Goal: Contribute content: Contribute content

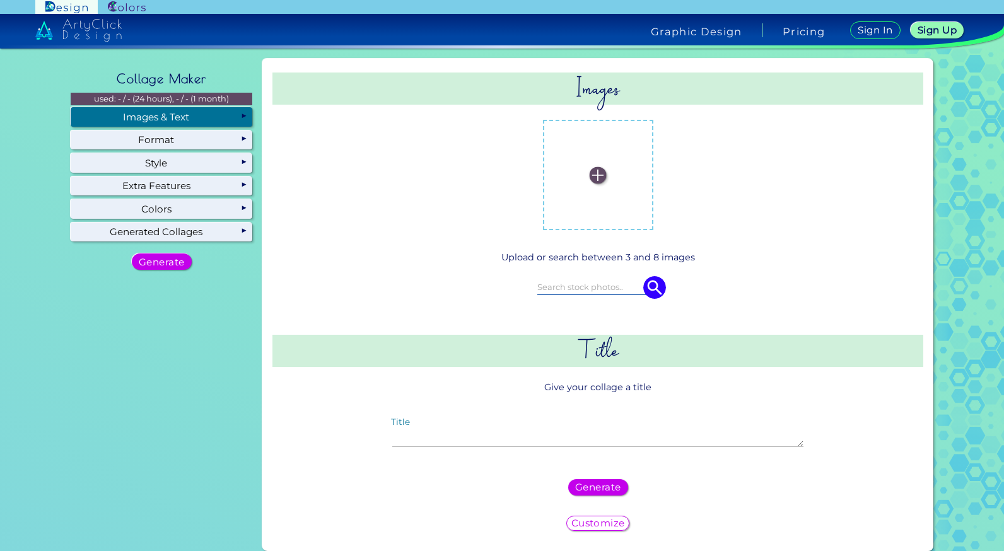
click at [603, 156] on label at bounding box center [598, 175] width 98 height 98
click at [0, 0] on input "file" at bounding box center [0, 0] width 0 height 0
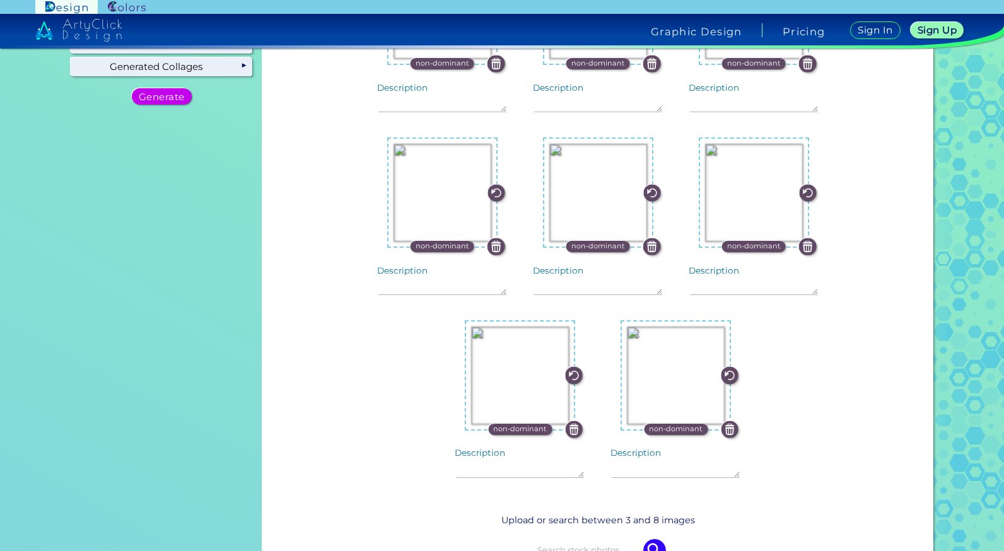
scroll to position [166, 0]
click at [679, 365] on img at bounding box center [676, 375] width 98 height 98
click at [0, 0] on input "file" at bounding box center [0, 0] width 0 height 0
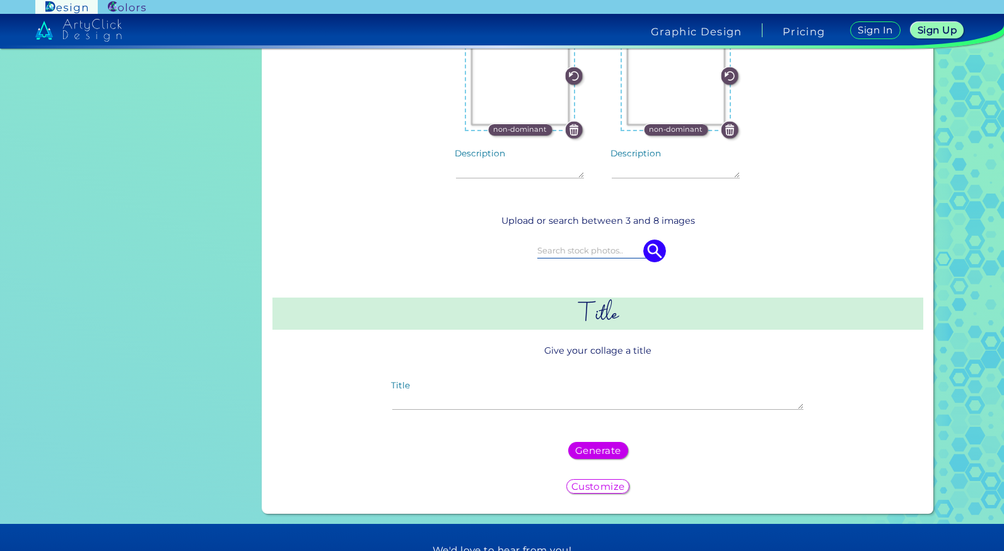
scroll to position [468, 0]
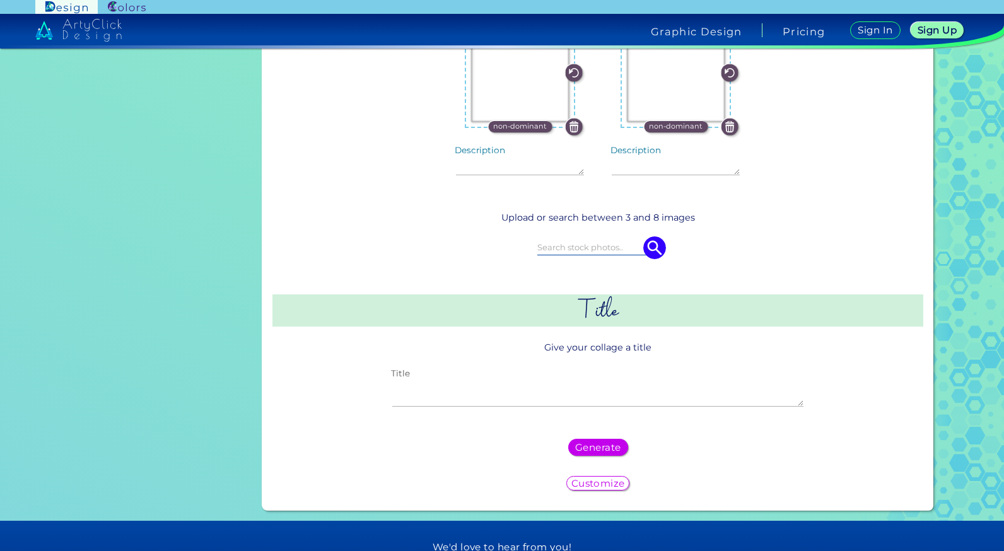
click at [518, 395] on textarea "Title" at bounding box center [597, 393] width 411 height 27
click at [590, 440] on div "Generate" at bounding box center [598, 447] width 54 height 15
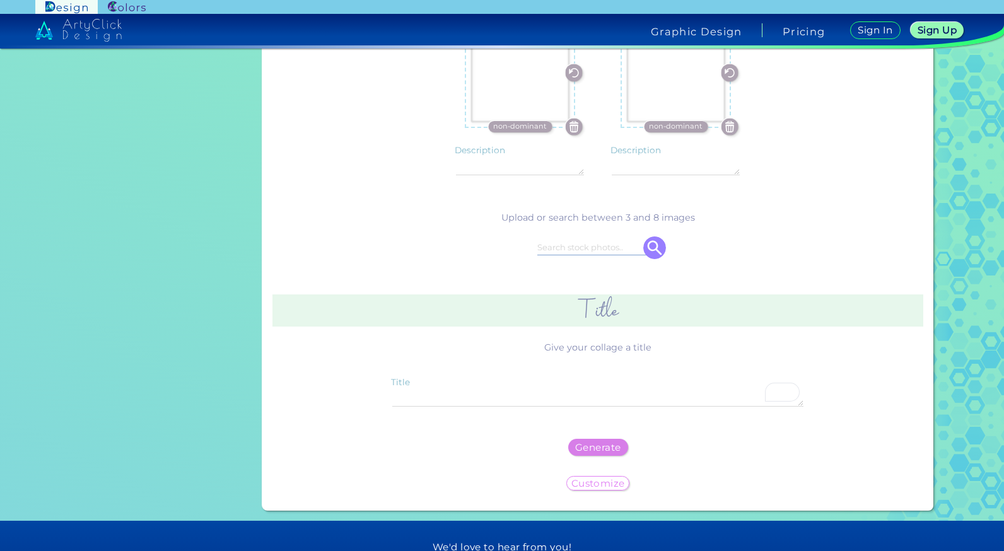
scroll to position [0, 0]
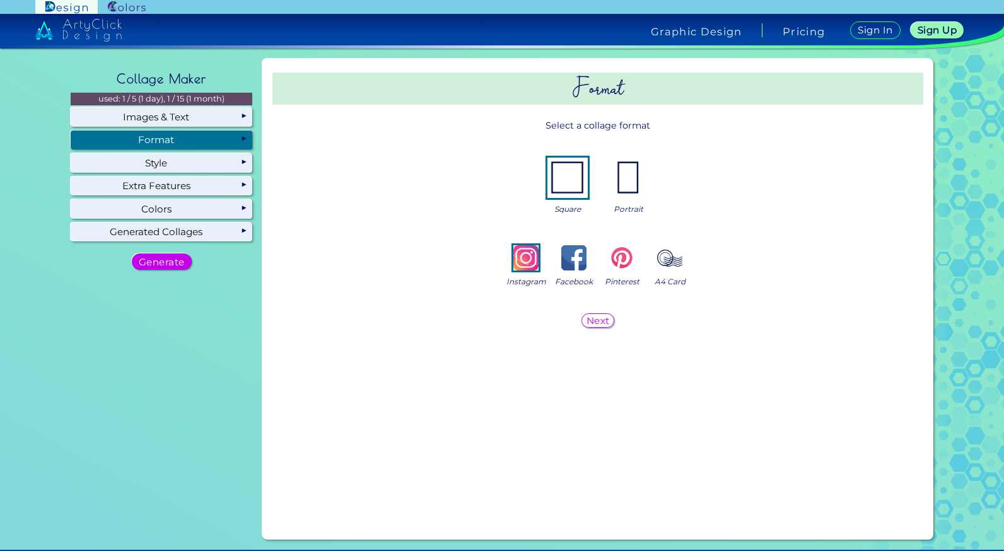
click at [628, 179] on img at bounding box center [628, 178] width 40 height 40
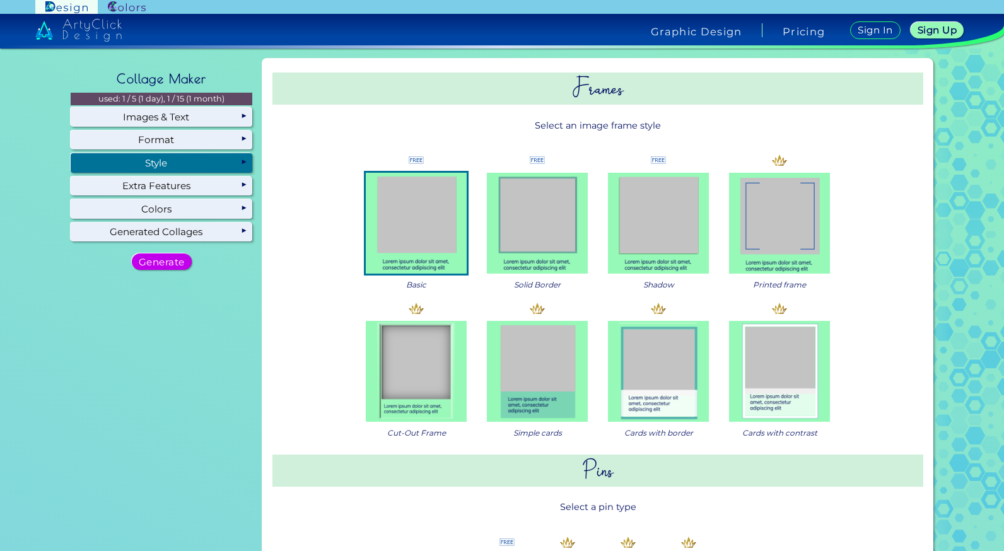
click at [167, 161] on div "Style" at bounding box center [162, 162] width 182 height 19
click at [678, 376] on img at bounding box center [658, 371] width 101 height 101
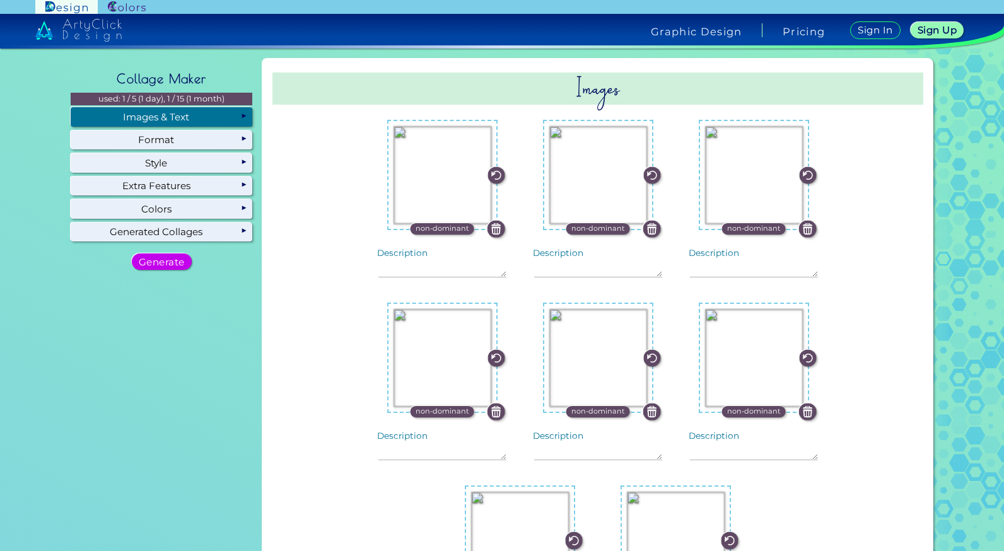
click at [158, 115] on div "Images & Text" at bounding box center [162, 116] width 182 height 19
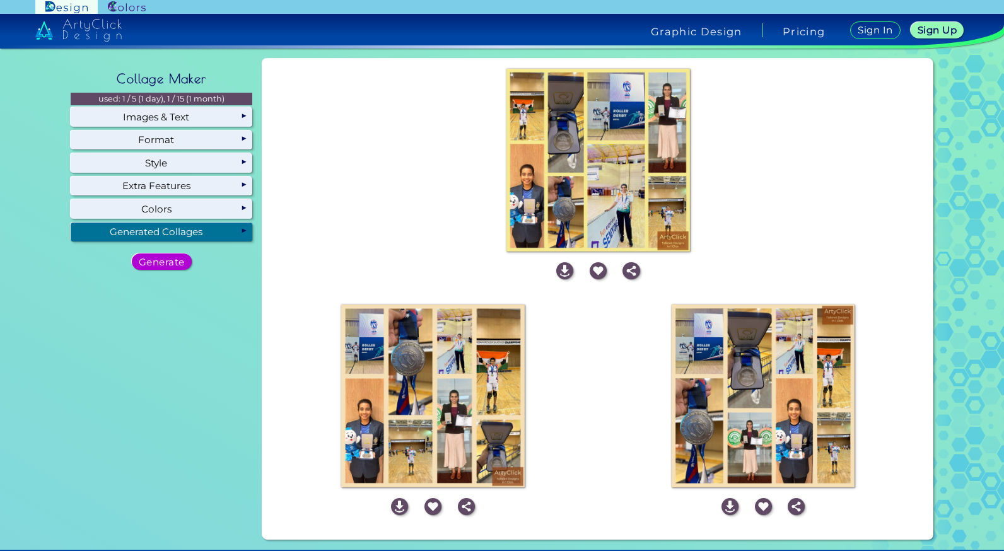
click at [170, 261] on h5 "Generate" at bounding box center [161, 261] width 41 height 9
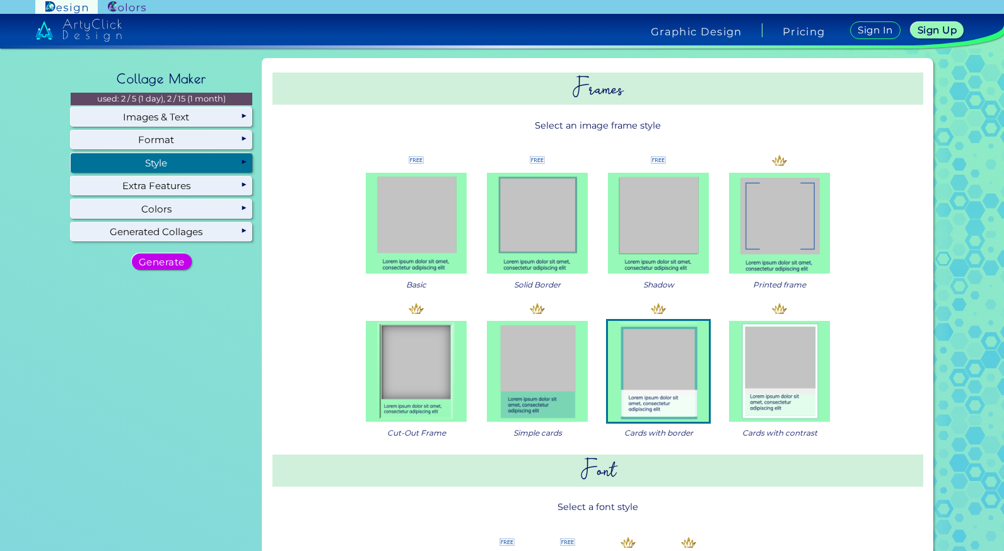
click at [199, 161] on div "Style" at bounding box center [162, 162] width 182 height 19
click at [621, 223] on img at bounding box center [658, 223] width 101 height 101
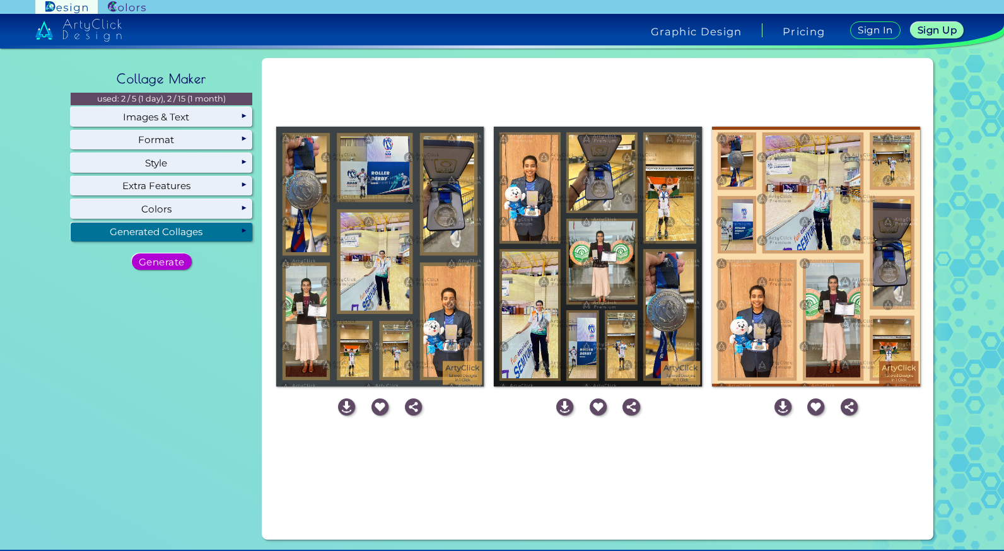
click at [151, 254] on div "Generate" at bounding box center [161, 261] width 54 height 15
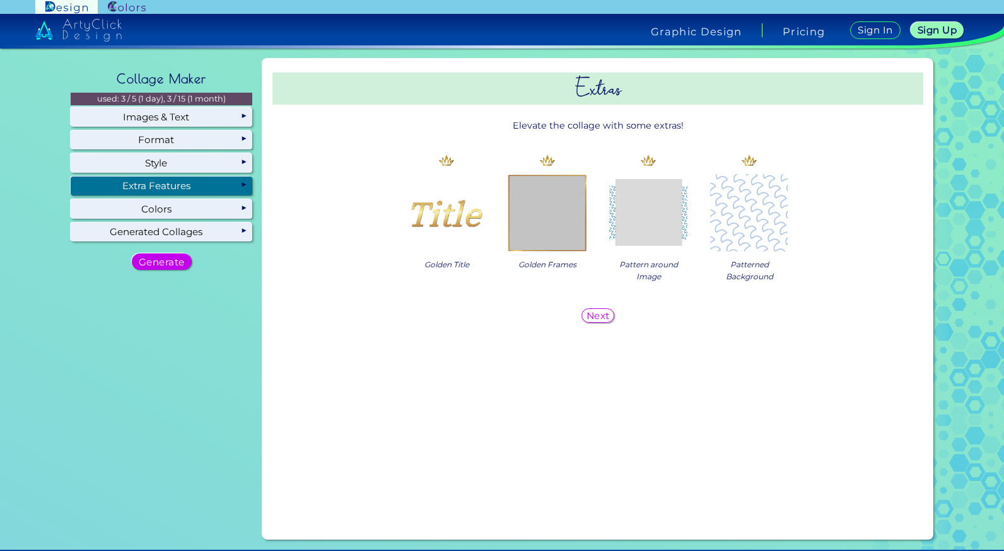
click at [158, 182] on div "Extra Features" at bounding box center [162, 186] width 182 height 19
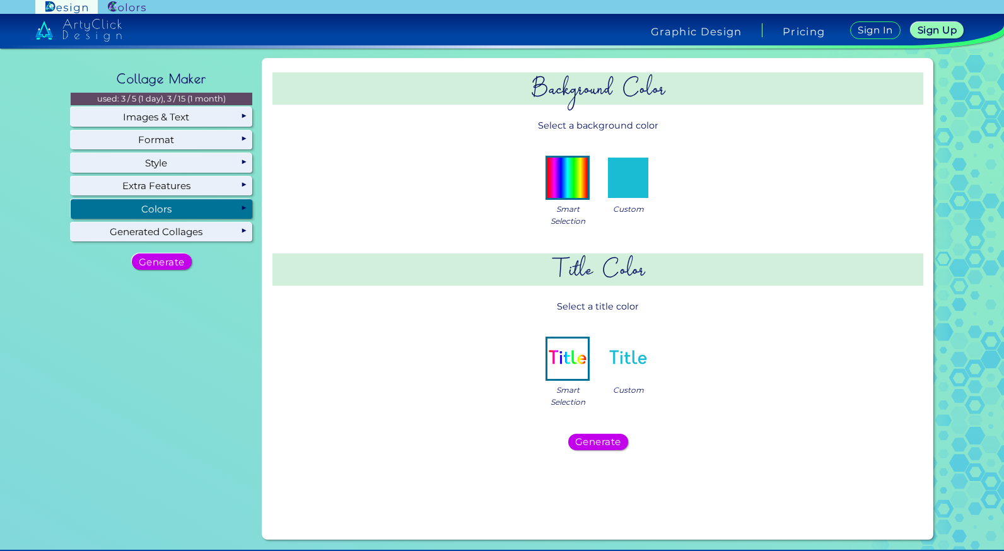
click at [152, 205] on div "Colors" at bounding box center [162, 208] width 182 height 19
